Goal: Transaction & Acquisition: Purchase product/service

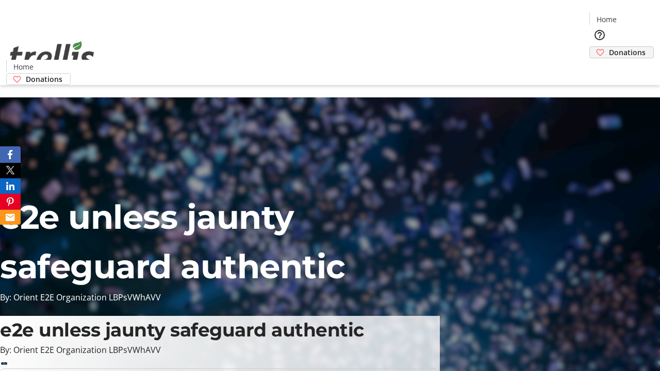
click at [609, 47] on span "Donations" at bounding box center [627, 52] width 37 height 11
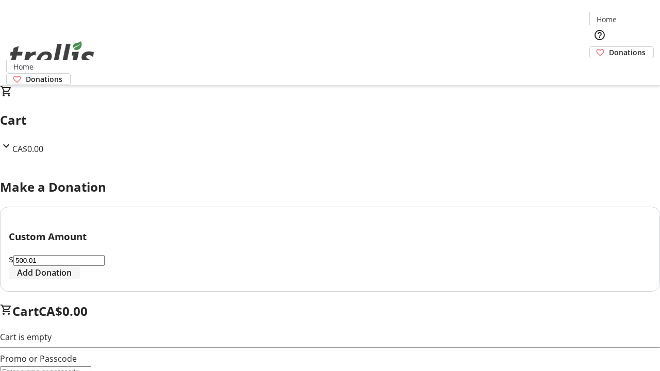
type input "500.01"
click at [72, 279] on span "Add Donation" at bounding box center [44, 273] width 55 height 12
